Goal: Obtain resource: Obtain resource

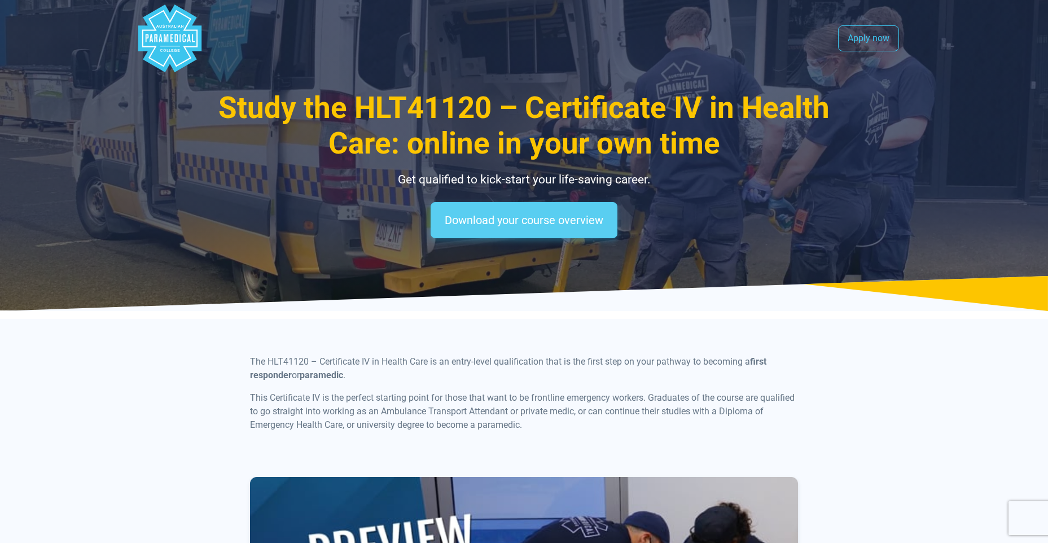
click at [531, 221] on link "Download your course overview" at bounding box center [523, 220] width 187 height 36
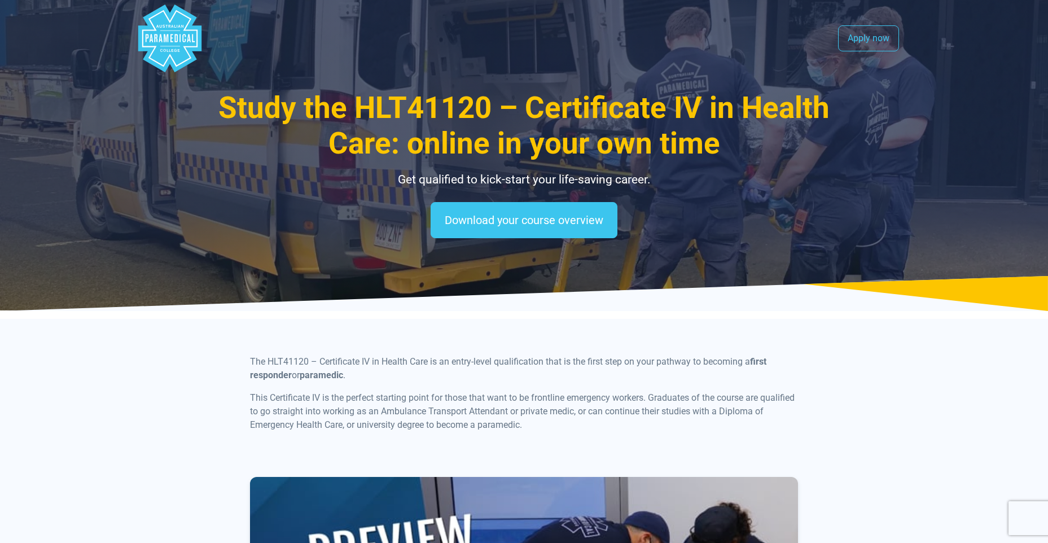
click at [157, 25] on icon "Australian Paramedical College" at bounding box center [157, 26] width 2 height 3
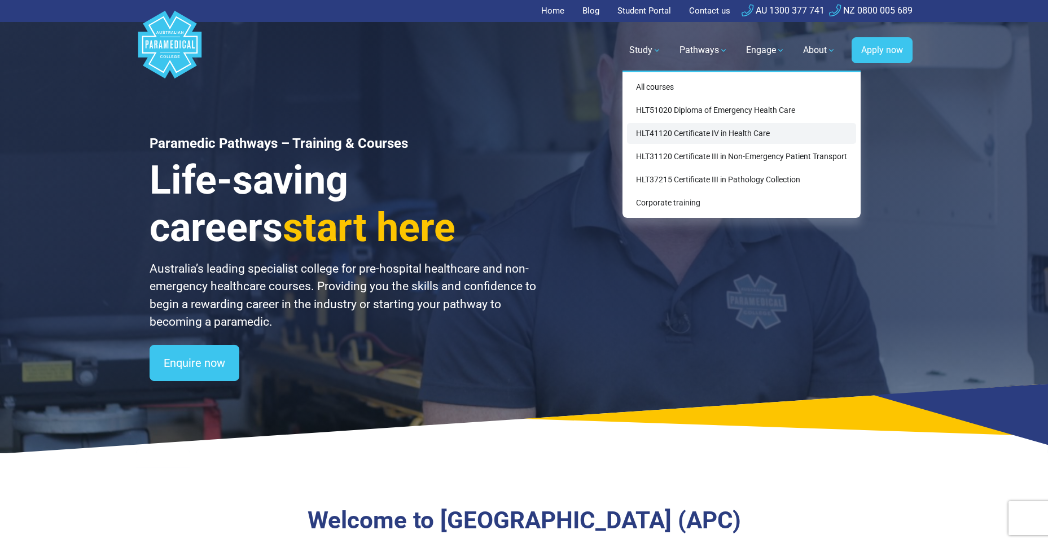
click at [653, 133] on link "HLT41120 Certificate IV in Health Care" at bounding box center [741, 133] width 229 height 21
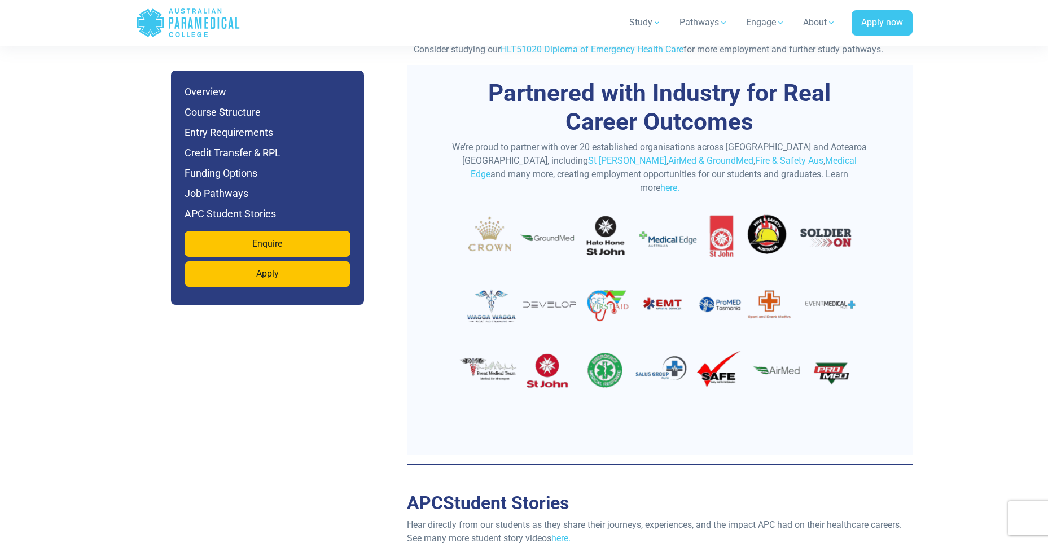
scroll to position [3441, 0]
